Goal: Information Seeking & Learning: Learn about a topic

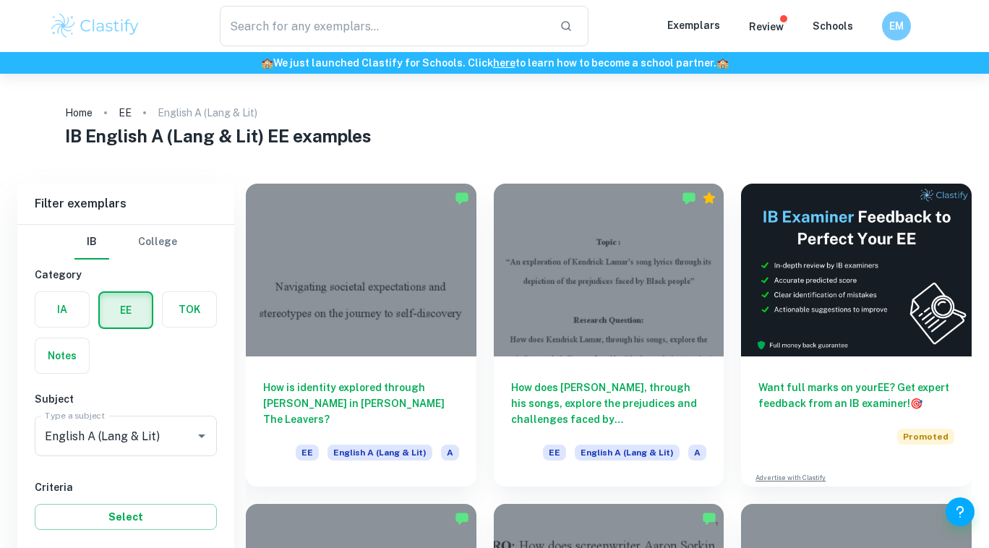
scroll to position [116, 0]
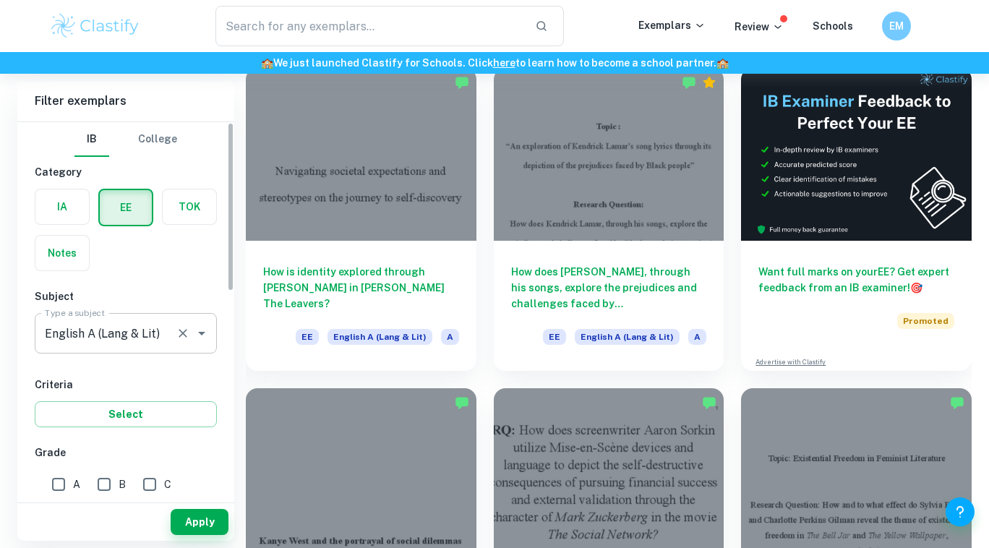
click at [176, 341] on icon "Clear" at bounding box center [183, 333] width 14 height 14
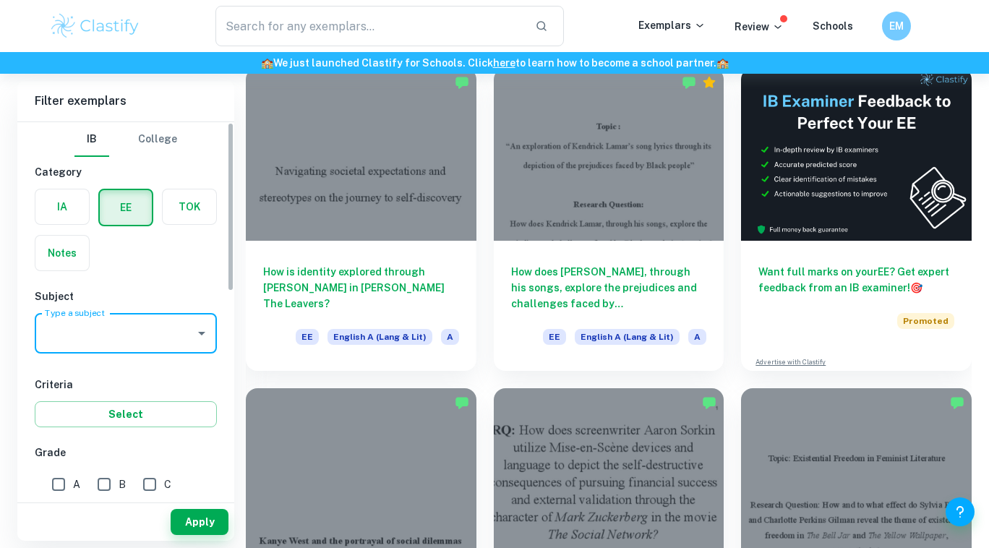
scroll to position [0, 0]
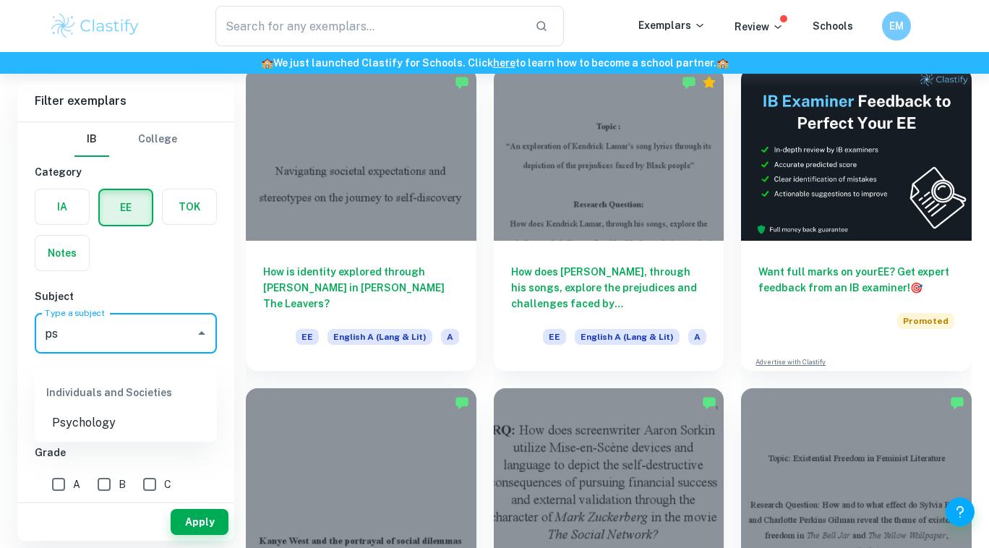
click at [138, 428] on li "Psychology" at bounding box center [126, 423] width 182 height 26
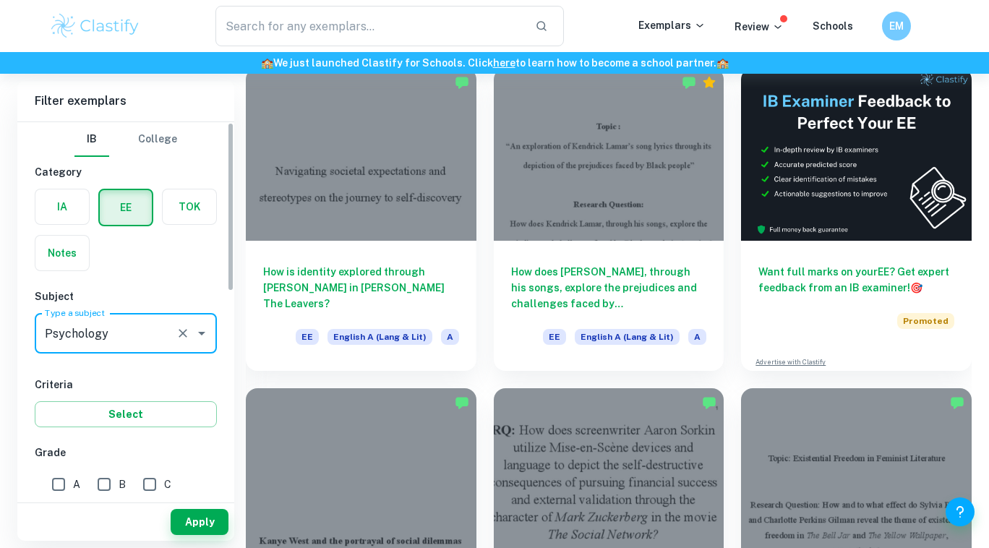
type input "Psychology"
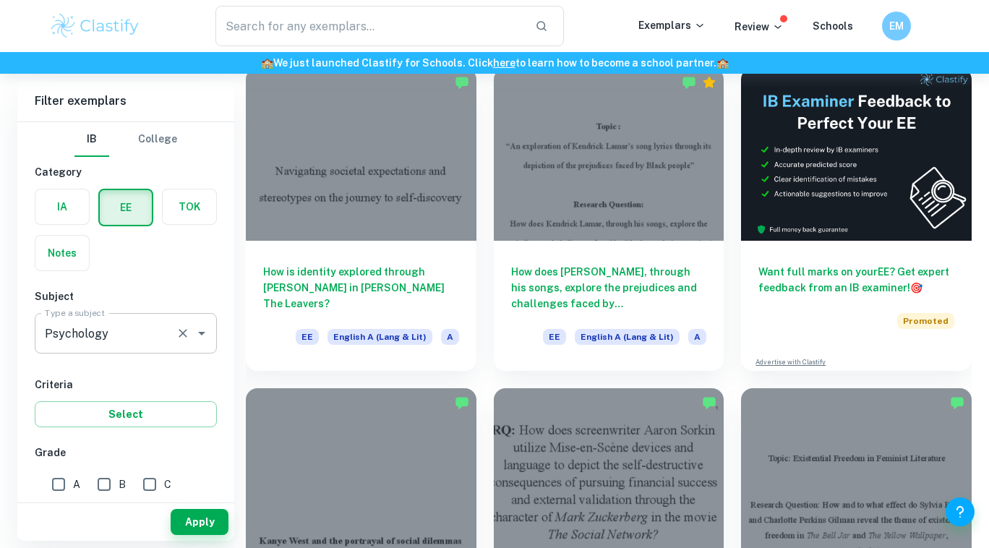
click at [184, 503] on div "Apply" at bounding box center [125, 522] width 217 height 38
click at [184, 513] on button "Apply" at bounding box center [200, 522] width 58 height 26
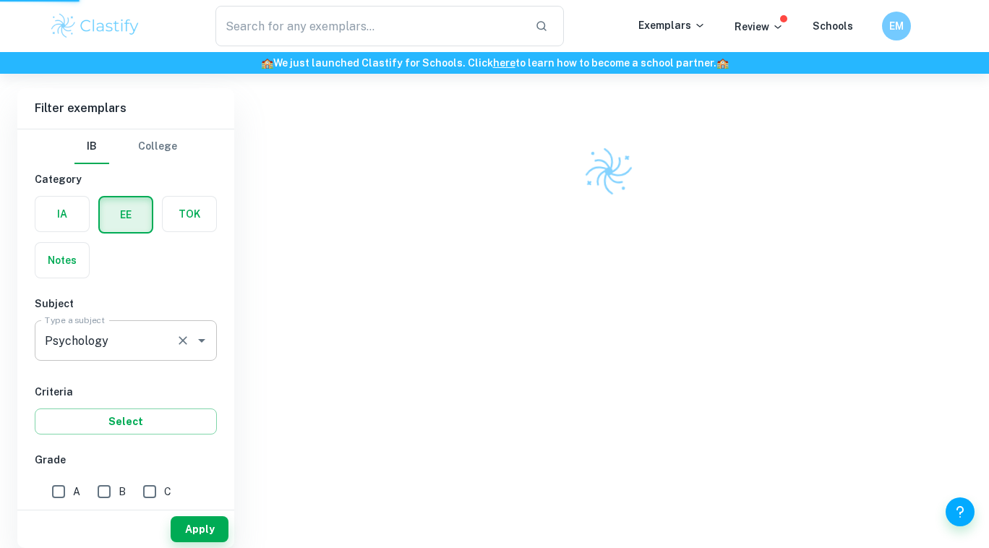
scroll to position [107, 0]
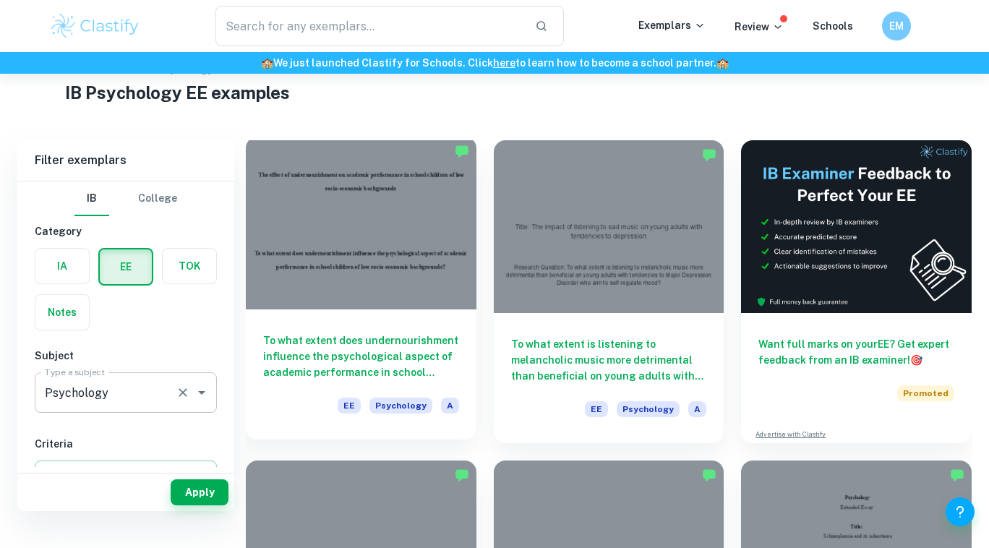
scroll to position [46, 0]
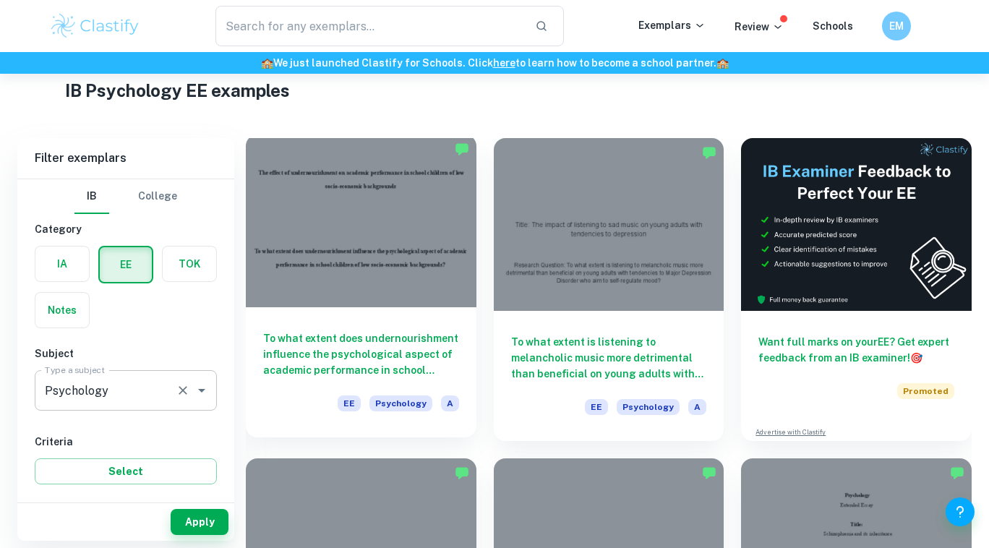
click at [424, 272] on div at bounding box center [361, 220] width 231 height 173
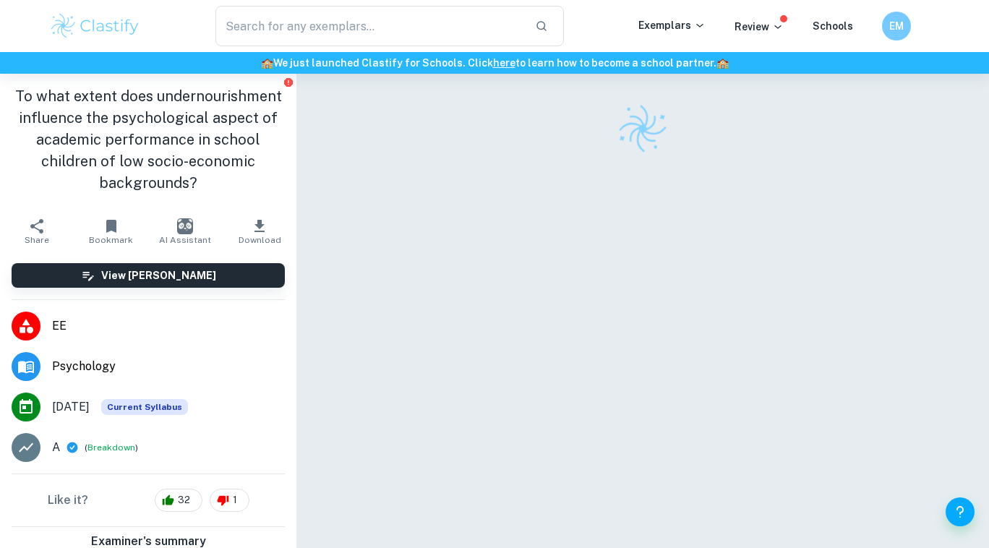
scroll to position [37, 0]
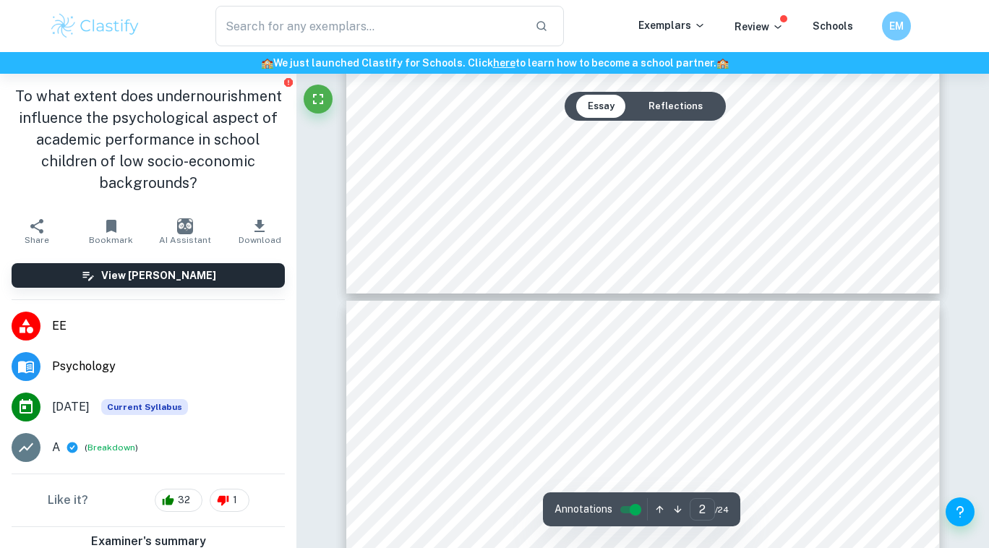
type input "3"
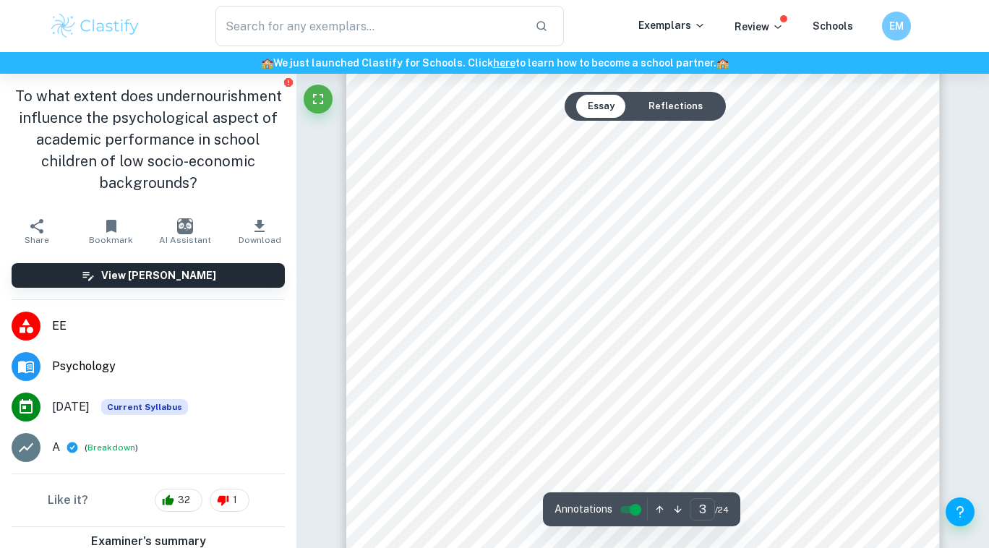
scroll to position [2065, 0]
